Goal: Transaction & Acquisition: Obtain resource

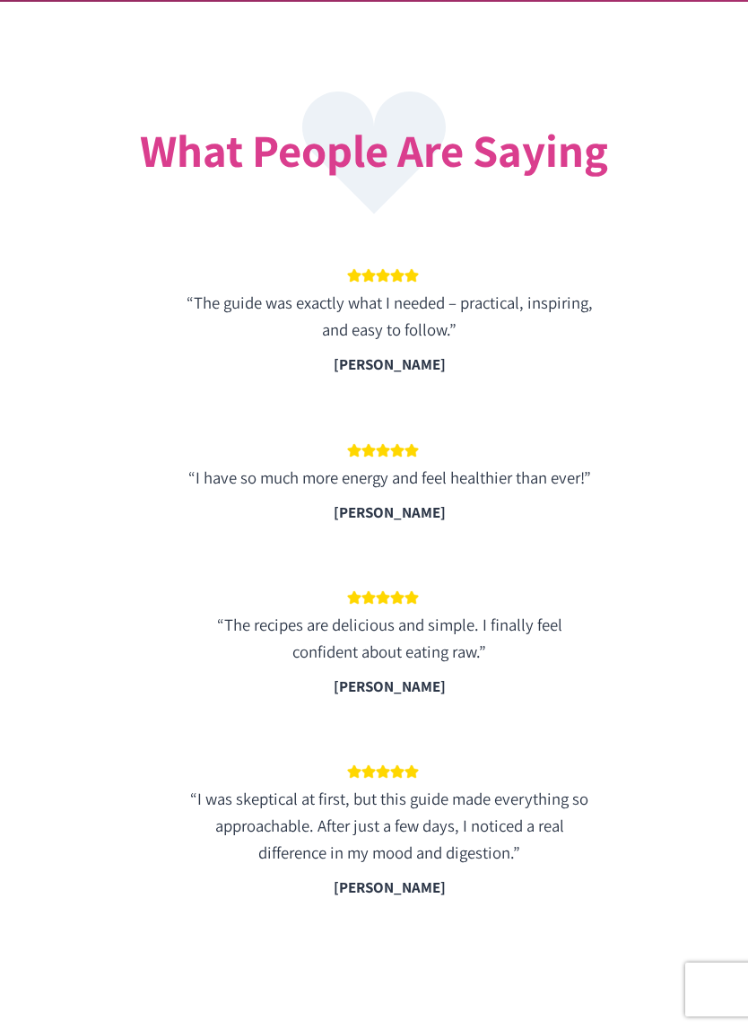
scroll to position [3491, 0]
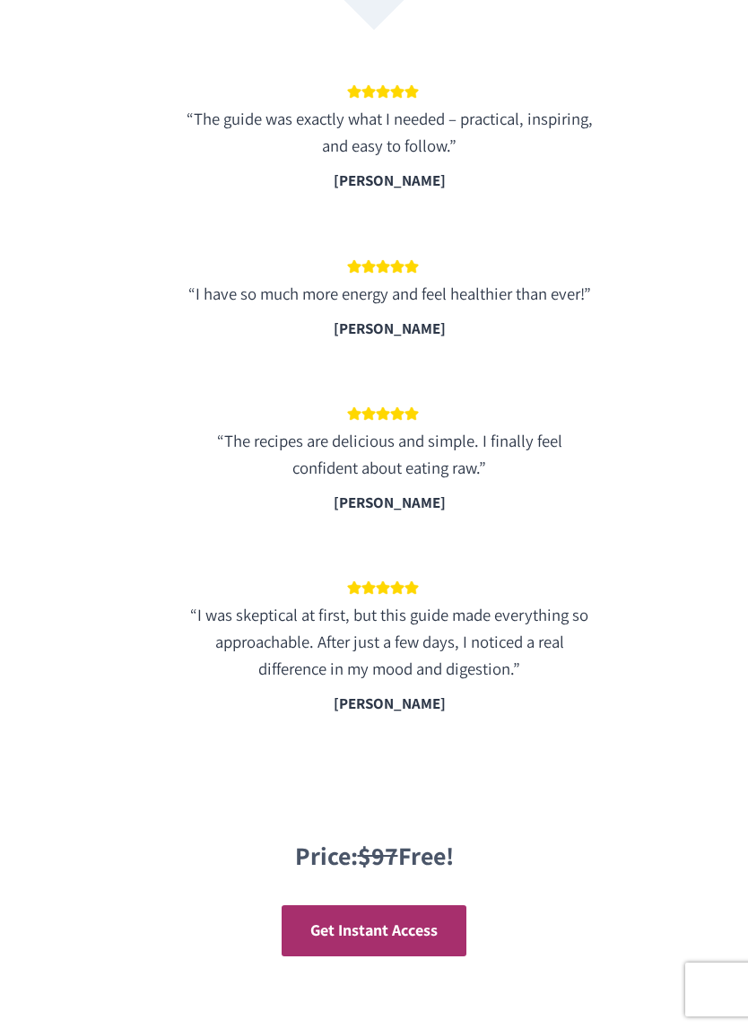
click at [332, 919] on span "Get Instant Access" at bounding box center [373, 929] width 127 height 21
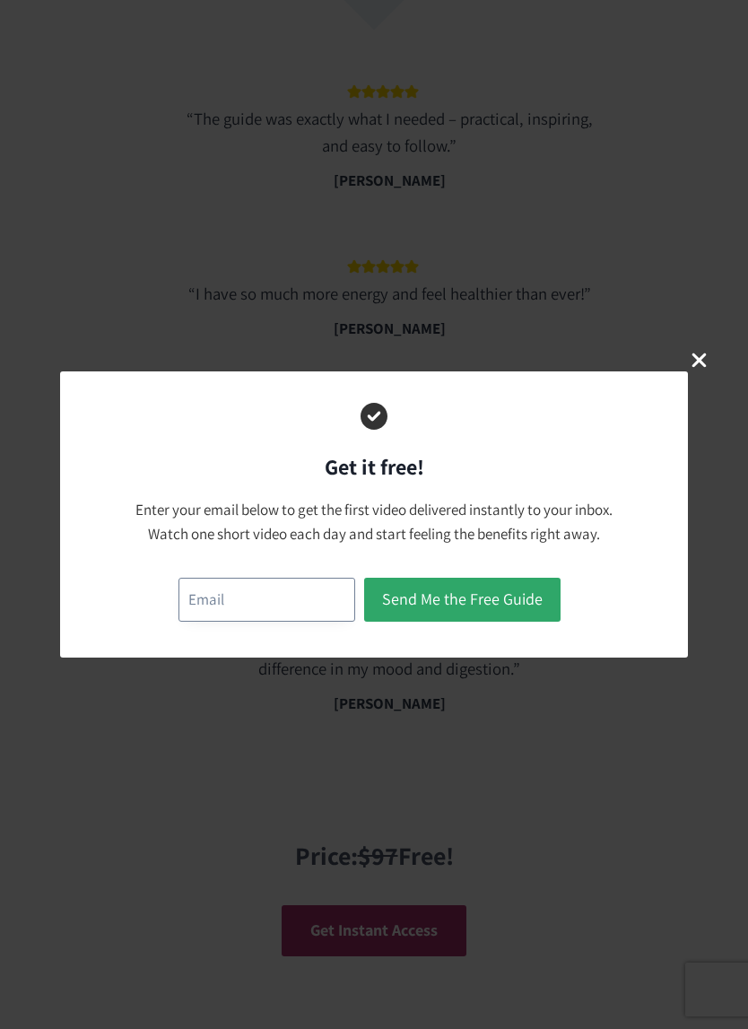
click at [227, 605] on input "email" at bounding box center [266, 600] width 177 height 44
type input "[EMAIL_ADDRESS][DOMAIN_NAME]"
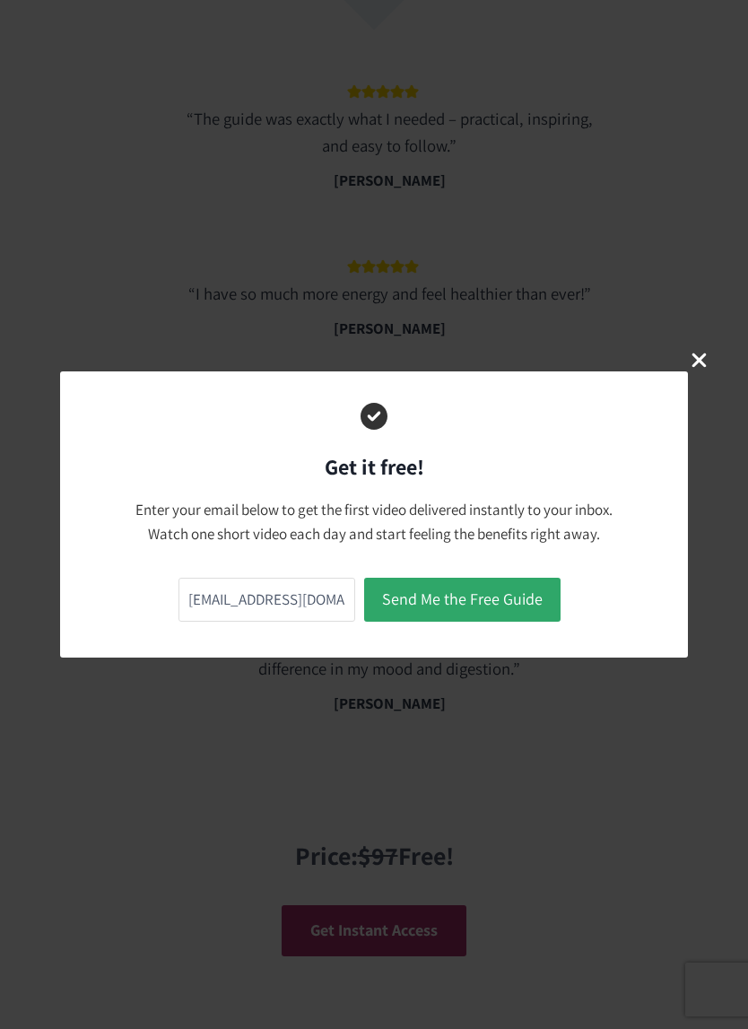
click at [455, 612] on button "Send Me the Free Guide" at bounding box center [462, 600] width 196 height 44
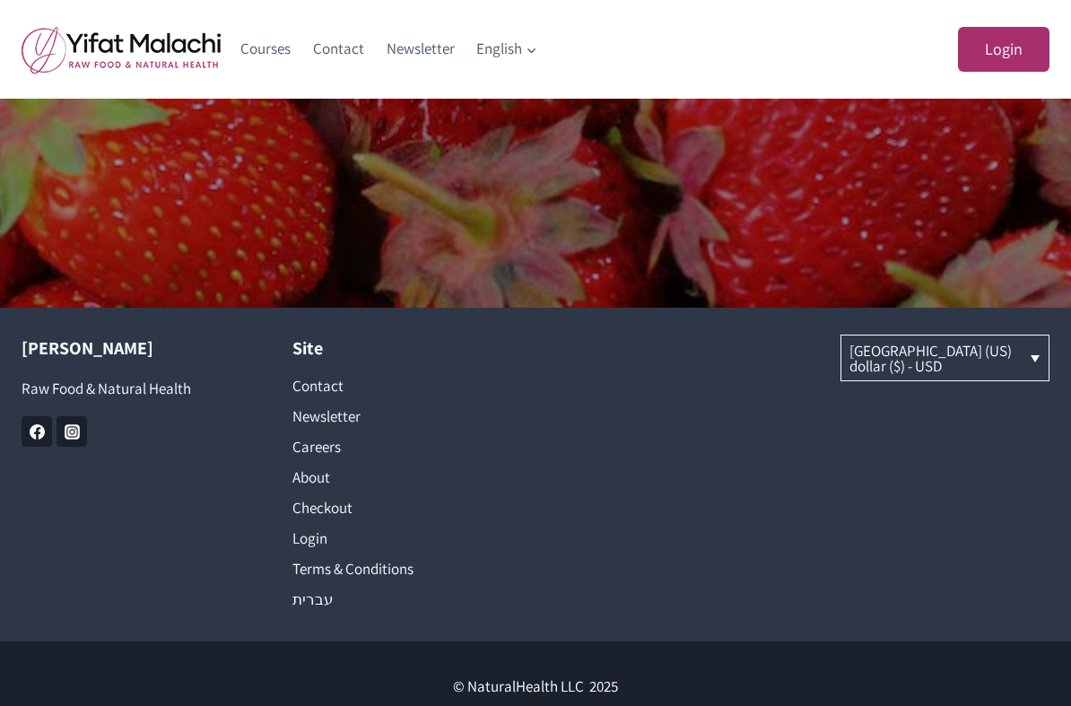
scroll to position [1261, 0]
